Goal: Task Accomplishment & Management: Use online tool/utility

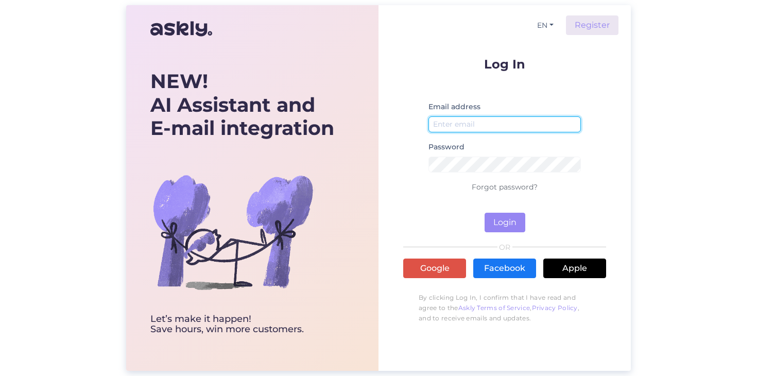
type input "[EMAIL_ADDRESS][DOMAIN_NAME]"
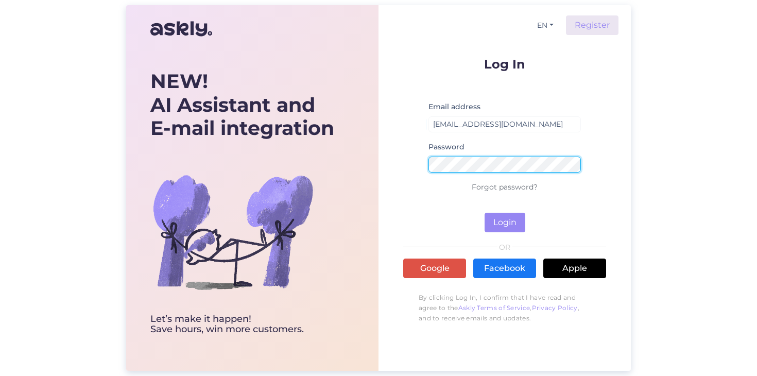
click at [505, 223] on button "Login" at bounding box center [505, 223] width 41 height 20
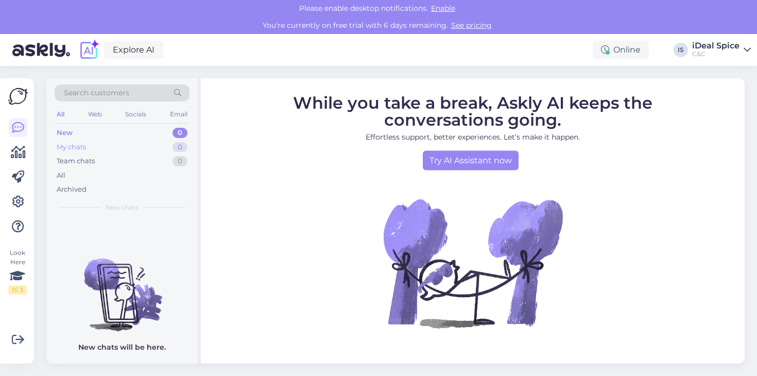
click at [115, 149] on div "My chats 0" at bounding box center [122, 147] width 135 height 14
click at [94, 161] on div "Team chats" at bounding box center [76, 161] width 38 height 10
click at [94, 178] on div "All" at bounding box center [122, 175] width 135 height 14
click at [82, 195] on div "Search customers All Web Socials Email New 0 My chats 0 Team chats 0 All Archiv…" at bounding box center [121, 148] width 151 height 140
click at [91, 114] on div "Web" at bounding box center [95, 114] width 18 height 13
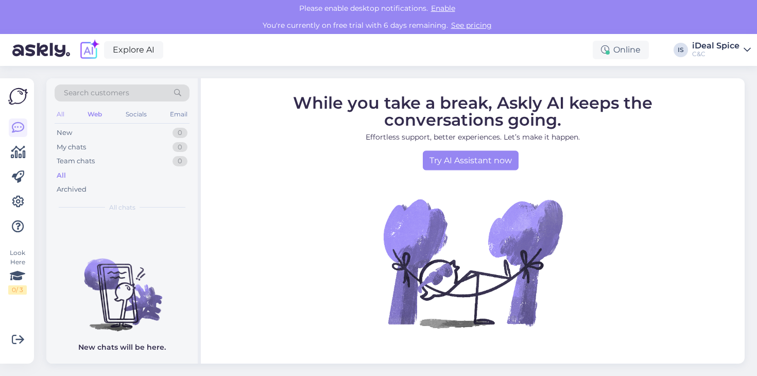
click at [65, 114] on div "All" at bounding box center [61, 114] width 12 height 13
click at [442, 8] on span "Enable" at bounding box center [443, 8] width 30 height 9
